Goal: Task Accomplishment & Management: Manage account settings

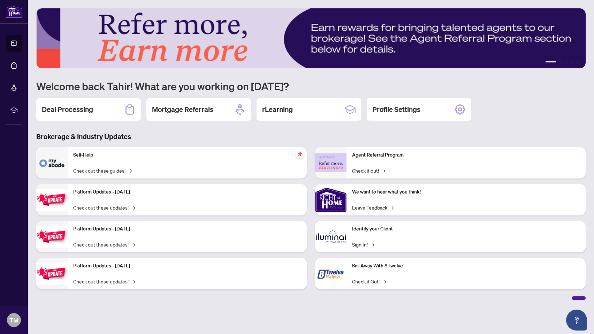
click at [147, 32] on img at bounding box center [310, 38] width 549 height 60
click at [94, 107] on div "Deal Processing" at bounding box center [88, 109] width 105 height 22
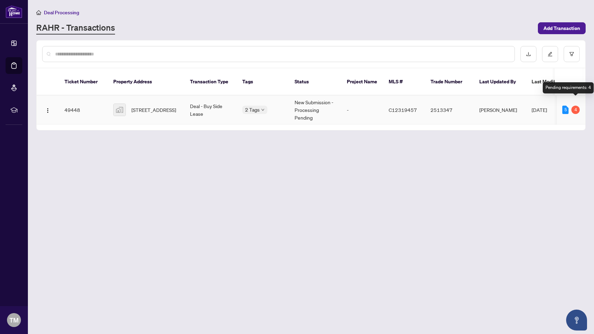
click at [576, 106] on div "4" at bounding box center [575, 110] width 8 height 8
click at [566, 106] on div "5" at bounding box center [565, 110] width 6 height 8
click at [150, 106] on span "[STREET_ADDRESS]" at bounding box center [153, 110] width 45 height 8
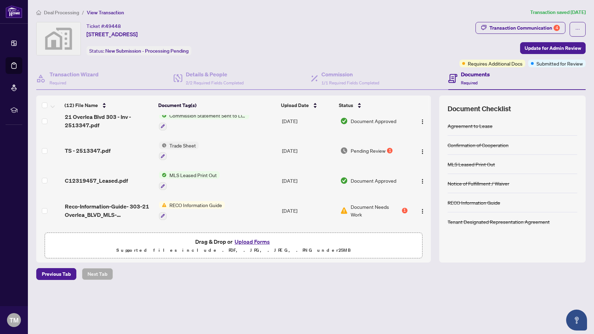
scroll to position [117, 0]
click at [387, 149] on div "1" at bounding box center [390, 150] width 6 height 6
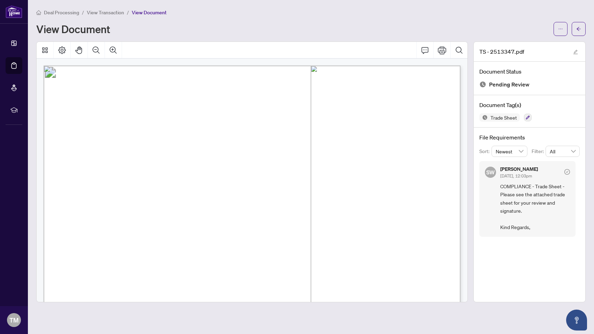
click at [517, 213] on span "COMPLIANCE - Trade Sheet - Please see the attached trade sheet for your review …" at bounding box center [535, 206] width 70 height 49
click at [114, 11] on span "View Transaction" at bounding box center [105, 12] width 37 height 6
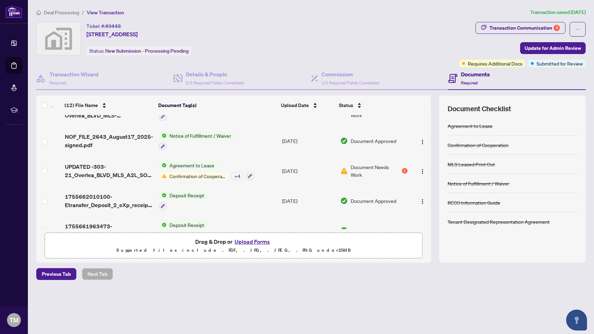
scroll to position [233, 0]
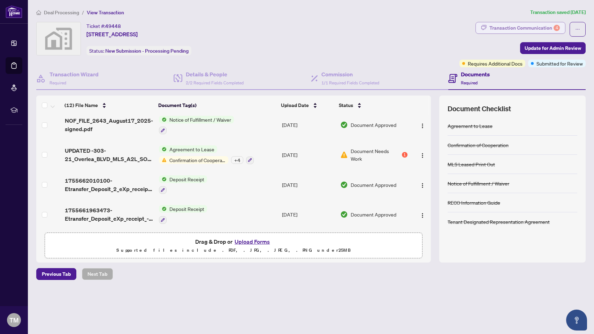
click at [484, 26] on icon "button" at bounding box center [484, 28] width 6 height 6
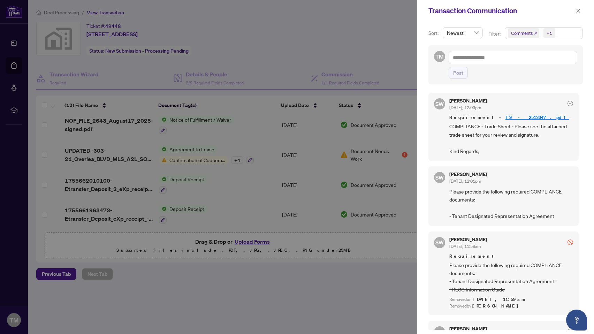
click at [529, 128] on span "COMPLIANCE - Trade Sheet - Please see the attached trade sheet for your review …" at bounding box center [511, 138] width 124 height 33
click at [346, 254] on div at bounding box center [297, 167] width 594 height 334
click at [346, 251] on div at bounding box center [297, 167] width 594 height 334
click at [576, 11] on icon "close" at bounding box center [578, 10] width 5 height 5
